Goal: Task Accomplishment & Management: Use online tool/utility

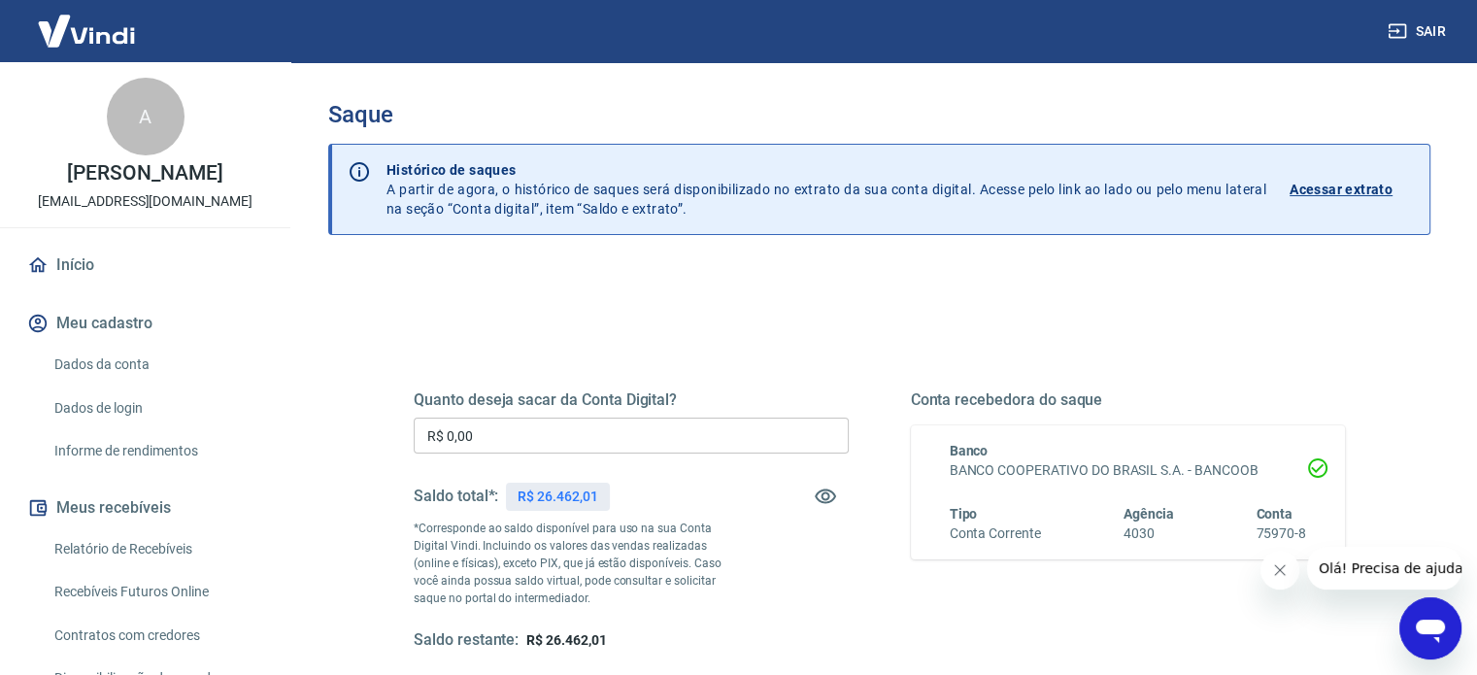
click at [86, 275] on link "Início" at bounding box center [145, 265] width 244 height 43
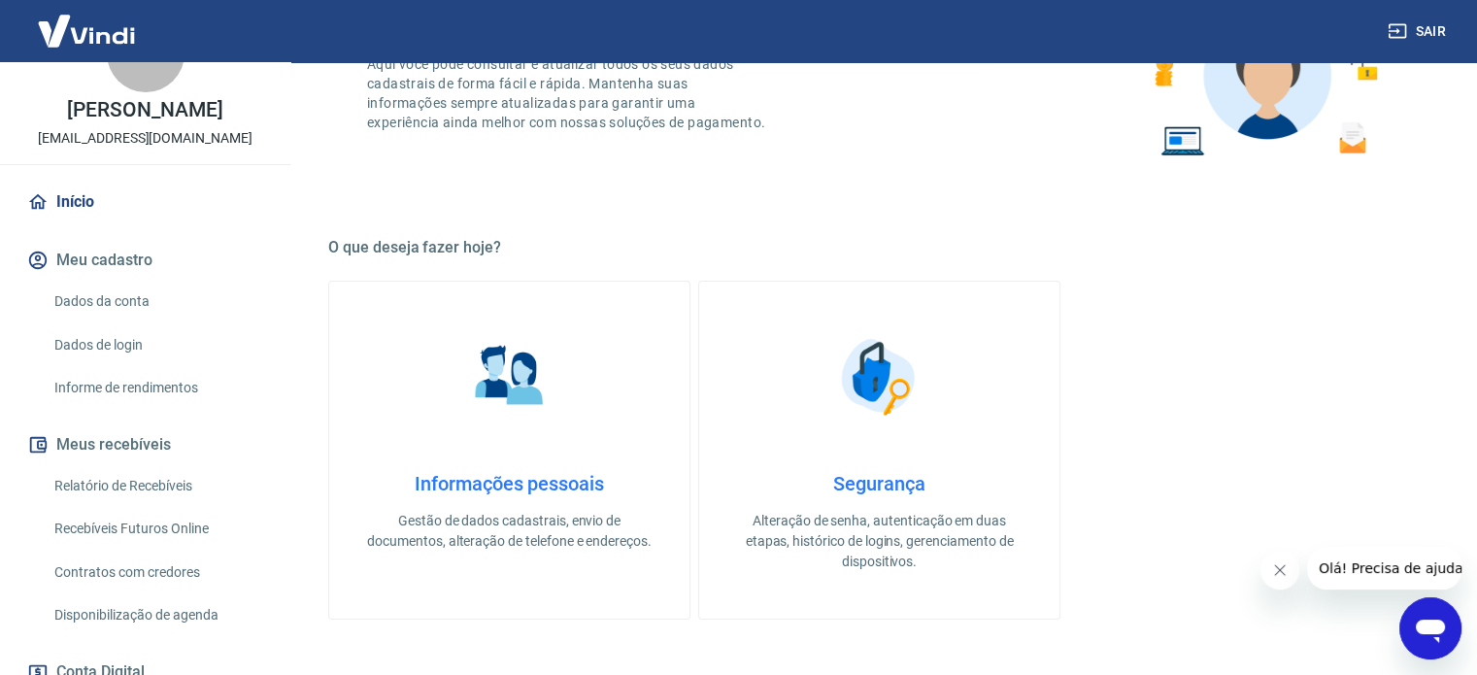
scroll to position [97, 0]
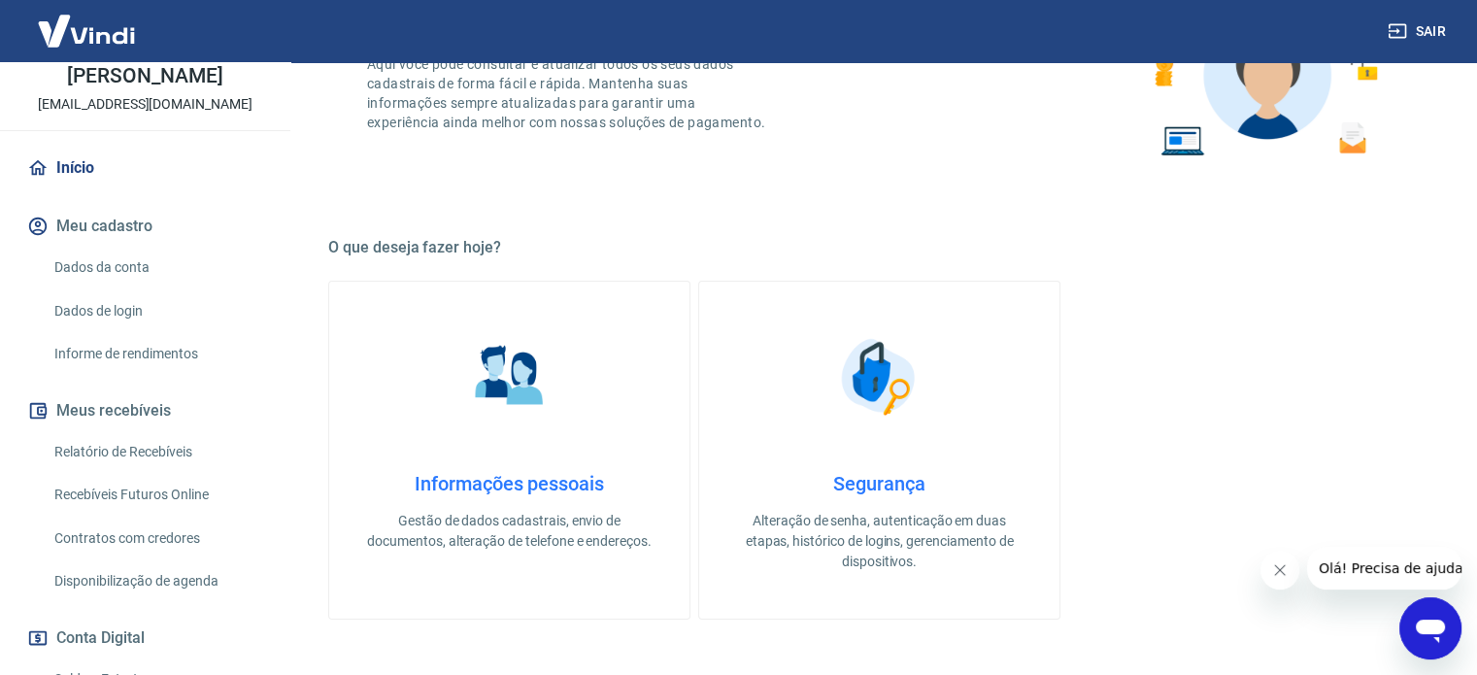
click at [155, 472] on link "Relatório de Recebíveis" at bounding box center [157, 452] width 220 height 40
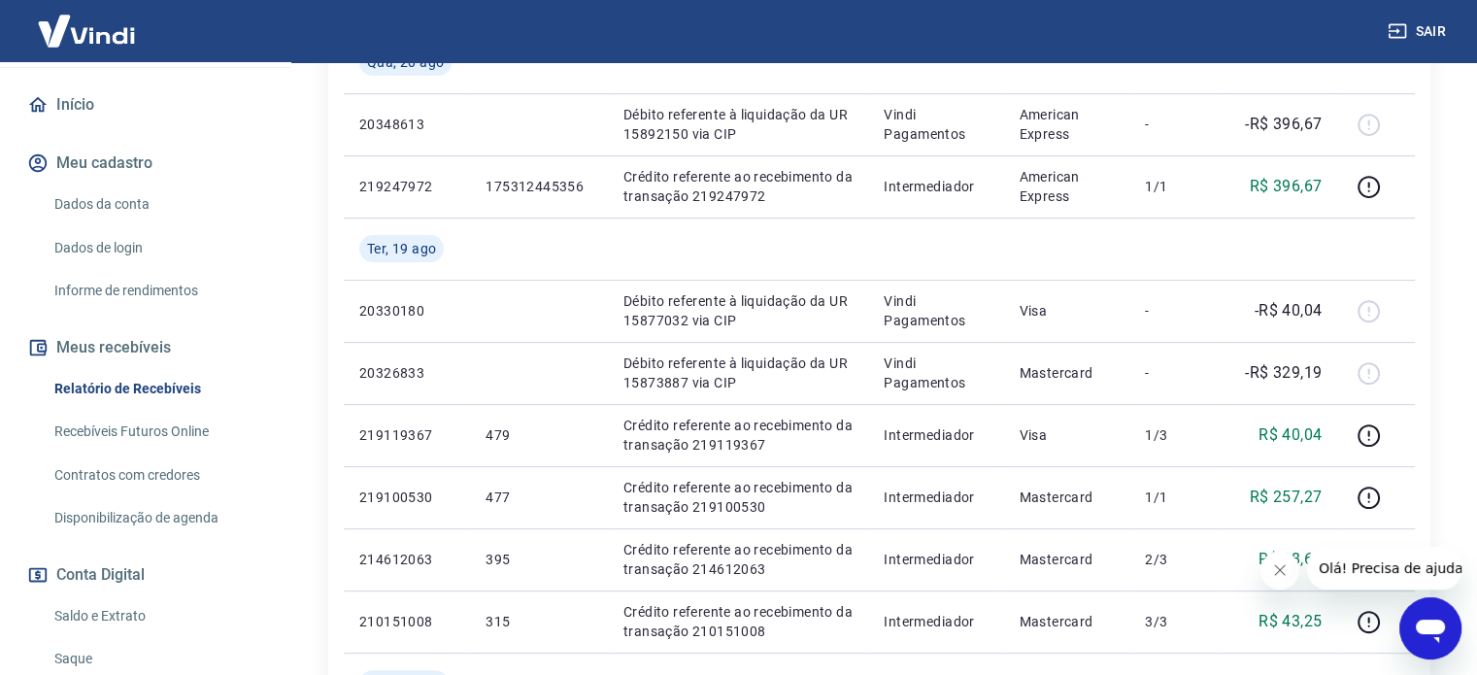
scroll to position [194, 0]
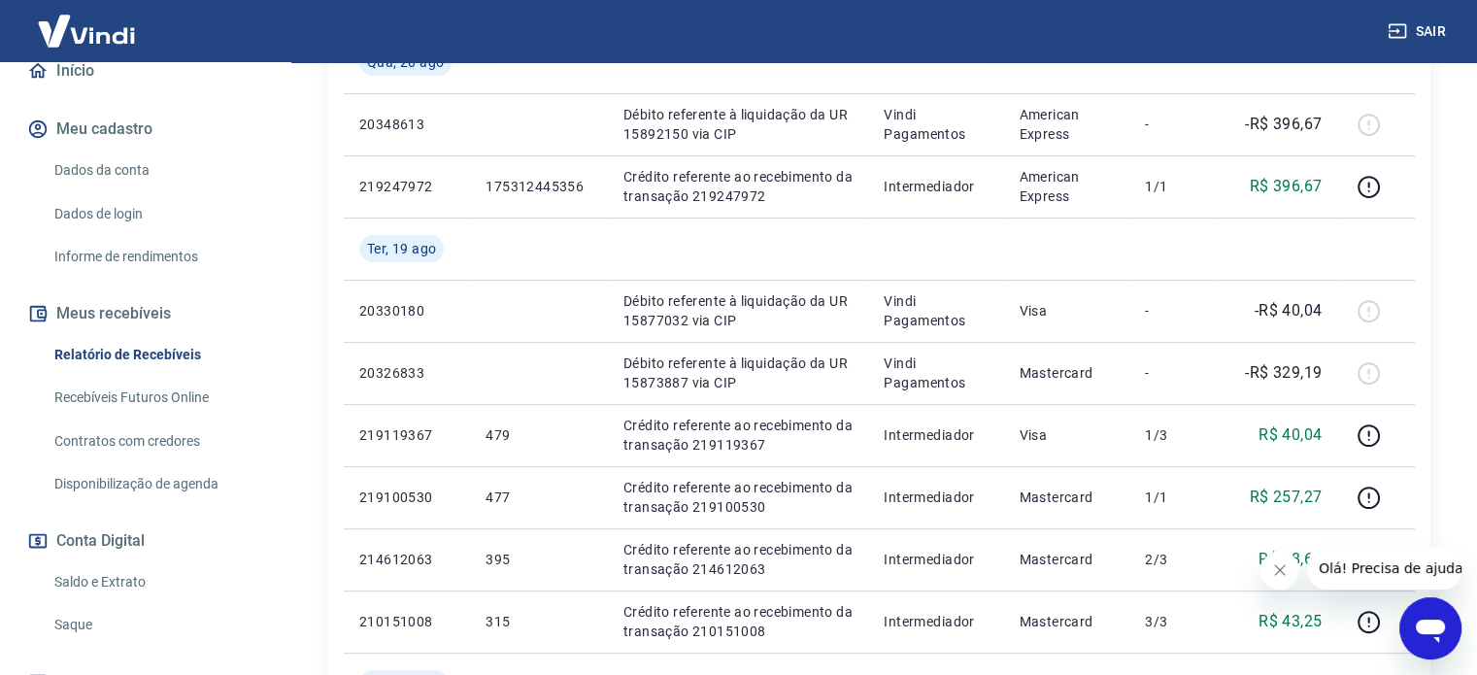
click at [140, 418] on link "Recebíveis Futuros Online" at bounding box center [157, 398] width 220 height 40
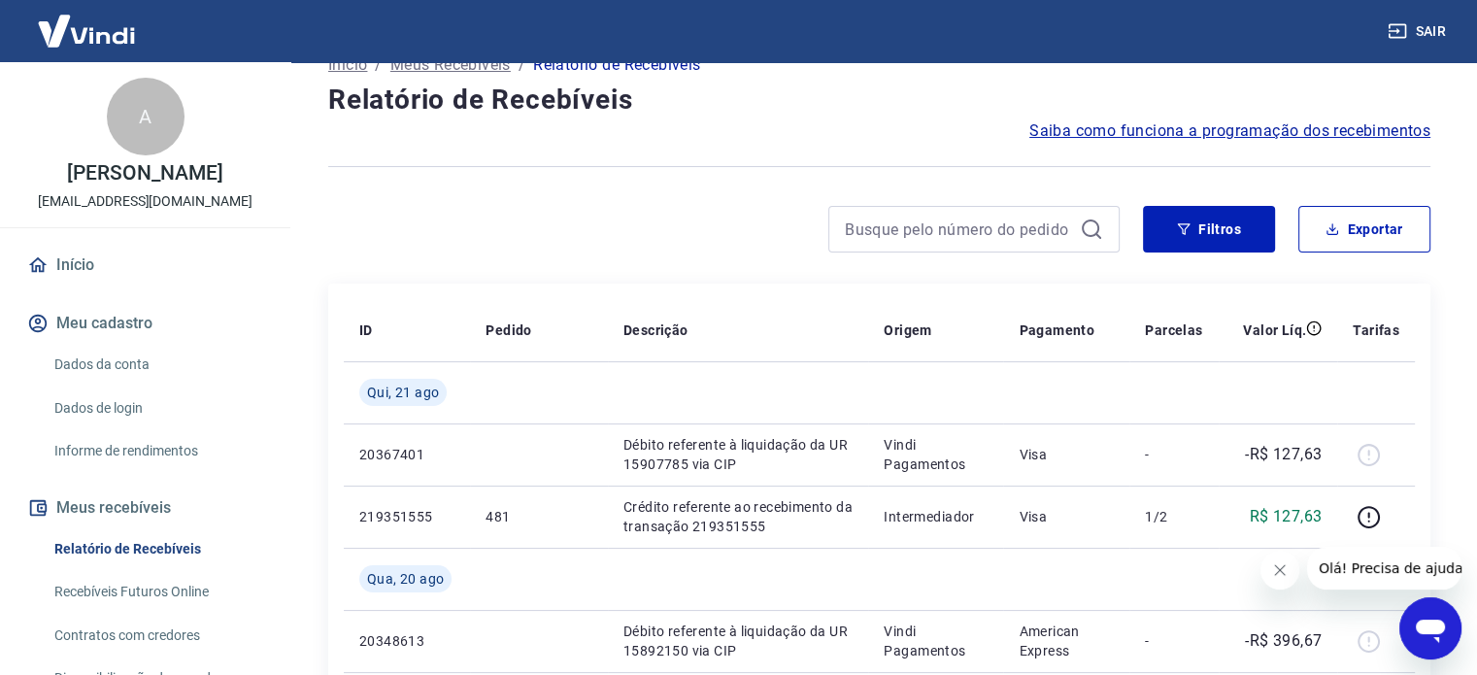
scroll to position [194, 0]
